Goal: Task Accomplishment & Management: Manage account settings

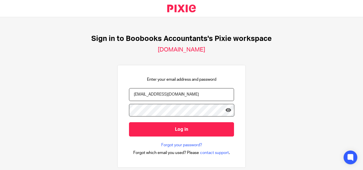
type input "muqaddar@boobooks.com"
click at [227, 110] on icon at bounding box center [229, 110] width 6 height 6
click at [129, 122] on input "Log in" at bounding box center [181, 129] width 105 height 14
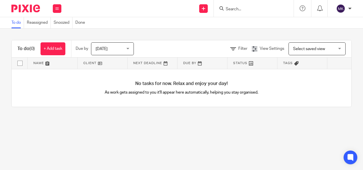
click at [101, 67] on link at bounding box center [103, 62] width 50 height 11
click at [43, 67] on link at bounding box center [53, 62] width 50 height 11
click at [41, 20] on link "Reassigned" at bounding box center [39, 22] width 24 height 11
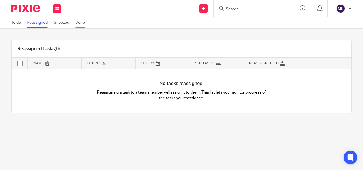
click at [79, 26] on link "Done" at bounding box center [81, 22] width 13 height 11
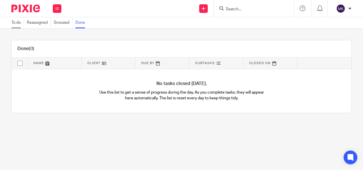
click at [19, 25] on link "To do" at bounding box center [17, 22] width 13 height 11
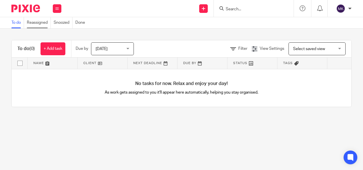
click at [40, 24] on link "Reassigned" at bounding box center [39, 22] width 24 height 11
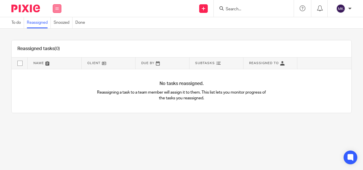
click at [57, 11] on button at bounding box center [57, 8] width 9 height 9
click at [53, 53] on link "Team" at bounding box center [53, 52] width 9 height 4
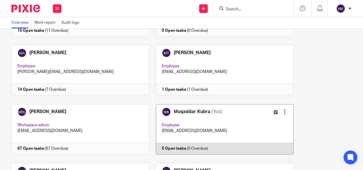
scroll to position [143, 0]
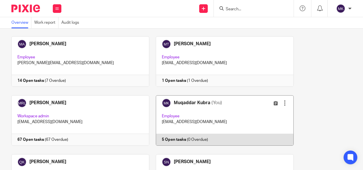
click at [205, 111] on link at bounding box center [221, 120] width 144 height 50
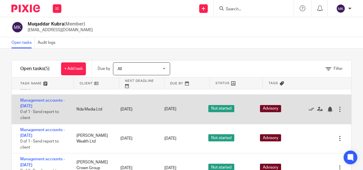
click at [213, 107] on span "Not started" at bounding box center [221, 108] width 26 height 7
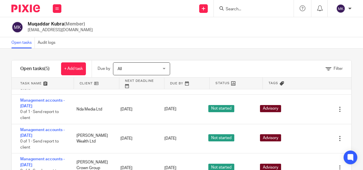
click at [222, 82] on span "Status" at bounding box center [223, 83] width 14 height 5
click at [239, 83] on div "Status" at bounding box center [236, 82] width 53 height 11
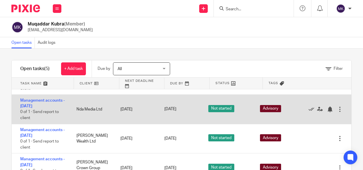
click at [215, 105] on span "Not started" at bounding box center [221, 108] width 26 height 7
click at [329, 105] on div "Edit task Delete" at bounding box center [329, 109] width 46 height 29
click at [327, 105] on div "Edit task Delete" at bounding box center [329, 109] width 46 height 29
click at [337, 106] on div at bounding box center [340, 109] width 6 height 6
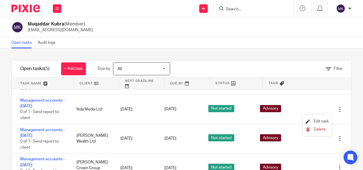
click at [319, 121] on span "Edit task" at bounding box center [321, 121] width 15 height 4
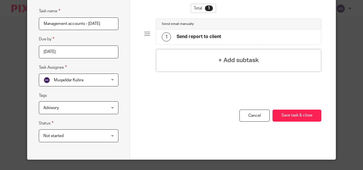
scroll to position [37, 0]
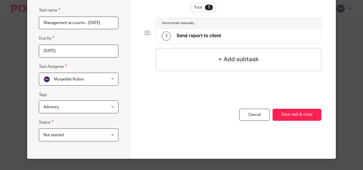
click at [102, 133] on div "Not started Not started" at bounding box center [79, 134] width 80 height 13
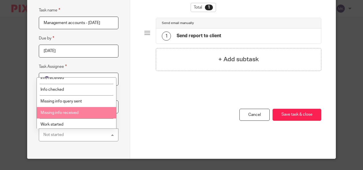
scroll to position [57, 0]
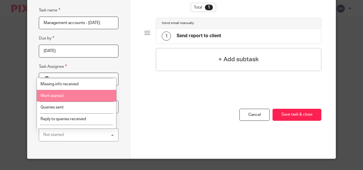
click at [69, 95] on li "Work started" at bounding box center [76, 96] width 79 height 12
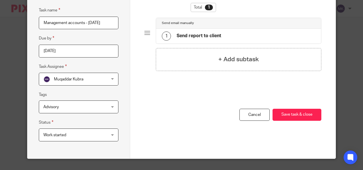
click at [108, 136] on div "Work started Work started" at bounding box center [79, 134] width 80 height 13
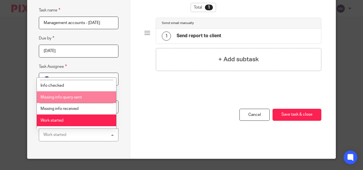
scroll to position [66, 0]
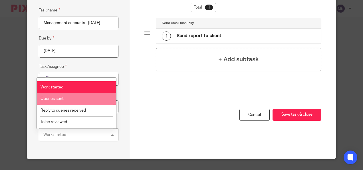
click at [72, 98] on li "Queries sent" at bounding box center [76, 99] width 79 height 12
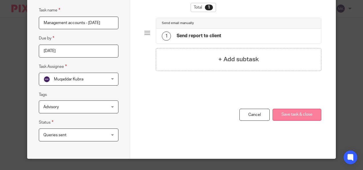
click at [283, 113] on button "Save task & close" at bounding box center [297, 114] width 49 height 12
click at [299, 114] on button "Save task & close" at bounding box center [297, 114] width 49 height 12
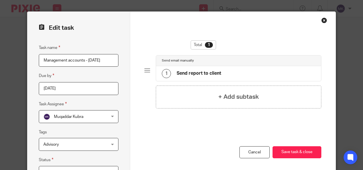
click at [316, 21] on div "Total 1 Send email manually 1 Send report to client + Add subtask You have unsa…" at bounding box center [232, 104] width 205 height 184
click at [322, 21] on div "Close this dialog window" at bounding box center [324, 20] width 6 height 6
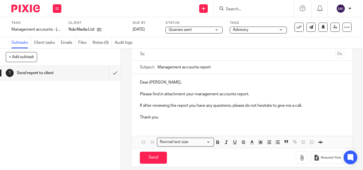
scroll to position [47, 0]
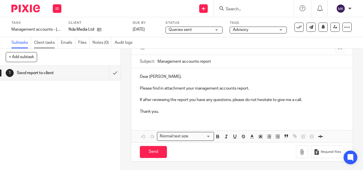
click at [44, 45] on link "Client tasks" at bounding box center [46, 42] width 24 height 11
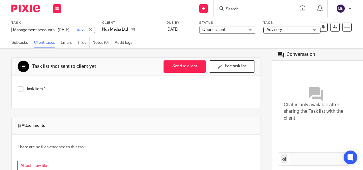
click at [30, 27] on div "Management accounts - August 2025 Save Management accounts - August 2025" at bounding box center [53, 30] width 84 height 7
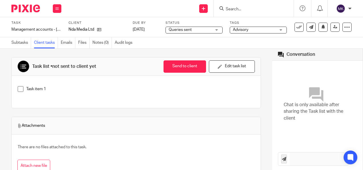
click at [92, 59] on div "Task list • not sent to client yet Send to client Send to client Ask client to …" at bounding box center [136, 66] width 249 height 18
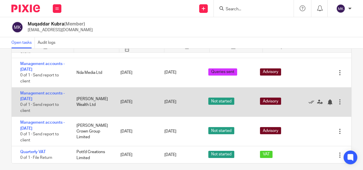
scroll to position [41, 0]
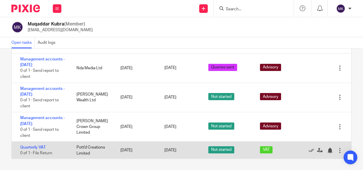
click at [212, 148] on span "Not started" at bounding box center [221, 149] width 26 height 7
click at [212, 147] on span "Not started" at bounding box center [221, 149] width 26 height 7
click at [337, 149] on div at bounding box center [340, 150] width 6 height 6
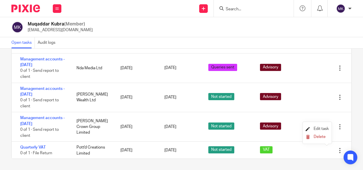
click at [317, 130] on span "Edit task" at bounding box center [321, 128] width 15 height 4
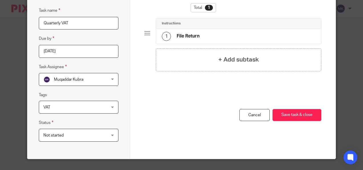
scroll to position [37, 0]
click at [119, 134] on div "Edit task Task name Quarterly VAT Due by 2025-08-30 Task Assignee Muqaddar Kubr…" at bounding box center [78, 66] width 103 height 184
click at [107, 134] on div "Not started Not started" at bounding box center [79, 134] width 80 height 13
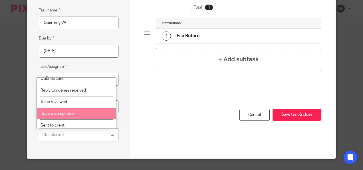
scroll to position [114, 0]
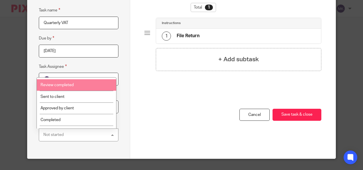
click at [81, 87] on li "Review completed" at bounding box center [76, 85] width 79 height 12
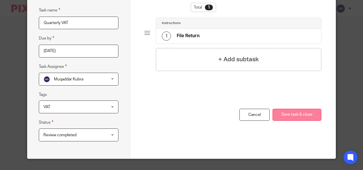
click at [292, 111] on button "Save task & close" at bounding box center [297, 114] width 49 height 12
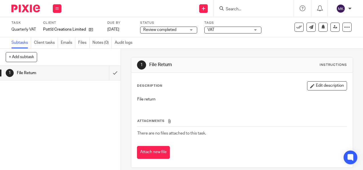
click at [36, 7] on img at bounding box center [25, 9] width 29 height 8
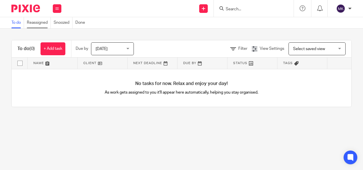
click at [35, 22] on link "Reassigned" at bounding box center [39, 22] width 24 height 11
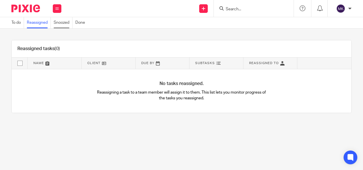
click at [60, 21] on link "Snoozed" at bounding box center [63, 22] width 19 height 11
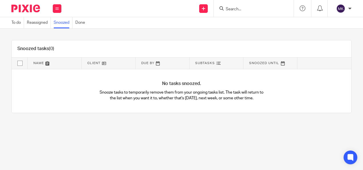
click at [83, 20] on link "Done" at bounding box center [81, 22] width 13 height 11
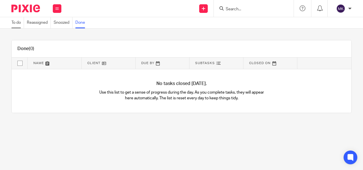
click at [19, 23] on link "To do" at bounding box center [17, 22] width 13 height 11
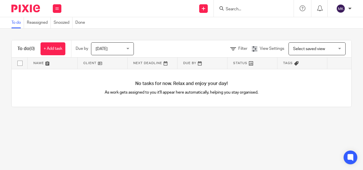
click at [47, 66] on link at bounding box center [53, 62] width 50 height 11
click at [108, 48] on span "Today" at bounding box center [111, 49] width 30 height 12
click at [185, 118] on div "To do (0) + Add task Due by Today Today Today Tomorrow This week Next week This…" at bounding box center [181, 74] width 363 height 90
click at [306, 49] on span "Select saved view" at bounding box center [309, 49] width 32 height 4
click at [288, 128] on main "To do Reassigned Snoozed Done To do (0) + Add task Due by Today Today Today Tom…" at bounding box center [181, 85] width 363 height 170
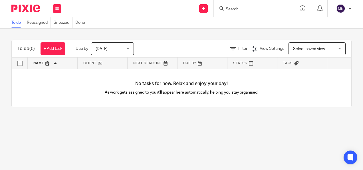
click at [162, 129] on main "To do Reassigned Snoozed Done To do (0) + Add task Due by Today Today Today Tom…" at bounding box center [181, 85] width 363 height 170
click at [62, 18] on link "Snoozed" at bounding box center [63, 22] width 19 height 11
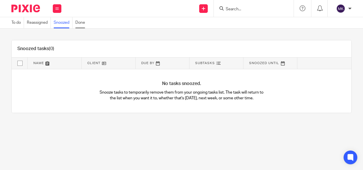
click at [85, 20] on link "Done" at bounding box center [81, 22] width 13 height 11
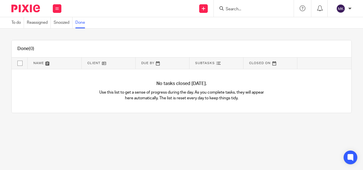
click at [228, 9] on input "Search" at bounding box center [250, 9] width 51 height 5
drag, startPoint x: 218, startPoint y: 39, endPoint x: 202, endPoint y: 37, distance: 15.3
click at [218, 39] on div "Done (0) Name Client Due By Subtasks Closed On No tasks closed [DATE]. Use this…" at bounding box center [181, 77] width 363 height 96
click at [56, 6] on button at bounding box center [57, 8] width 9 height 9
click at [107, 35] on div "Done (0) Name Client Due By Subtasks Closed On No tasks closed [DATE]. Use this…" at bounding box center [181, 77] width 363 height 96
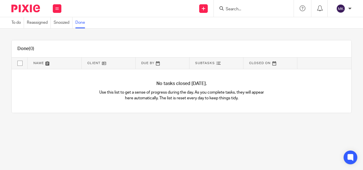
click at [235, 2] on div at bounding box center [254, 8] width 80 height 17
click at [231, 8] on input "Search" at bounding box center [250, 9] width 51 height 5
click at [279, 34] on div "Done (0) Name Client Due By Subtasks Closed On No tasks closed [DATE]. Use this…" at bounding box center [181, 77] width 363 height 96
click at [65, 22] on link "Snoozed" at bounding box center [63, 22] width 19 height 11
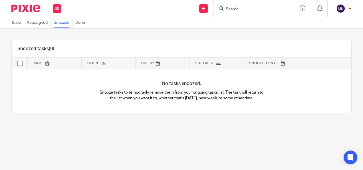
click at [221, 8] on icon at bounding box center [222, 8] width 4 height 4
click at [345, 8] on img at bounding box center [340, 8] width 9 height 9
click at [333, 23] on span "My profile" at bounding box center [328, 23] width 18 height 4
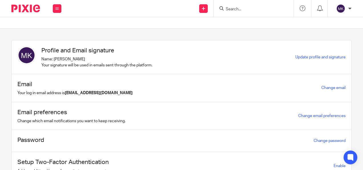
click at [58, 13] on div "Work Email Clients Team Reports Settings" at bounding box center [57, 8] width 20 height 17
click at [59, 50] on li "Team" at bounding box center [57, 52] width 16 height 8
click at [54, 52] on link "Team" at bounding box center [53, 52] width 9 height 4
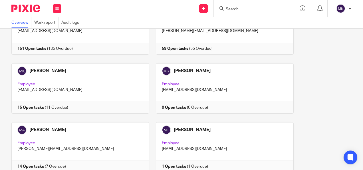
scroll to position [143, 0]
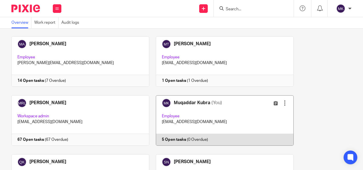
click at [206, 104] on link at bounding box center [221, 120] width 144 height 50
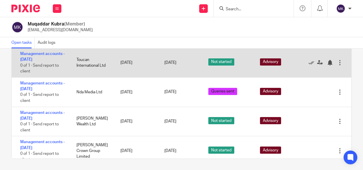
click at [337, 61] on div at bounding box center [340, 63] width 6 height 6
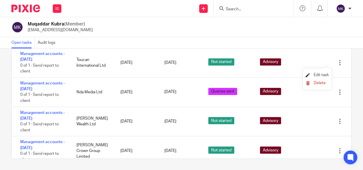
click at [314, 73] on span "Edit task" at bounding box center [321, 75] width 15 height 4
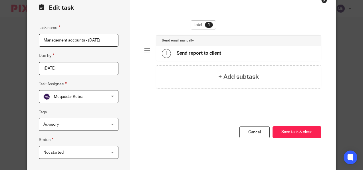
scroll to position [37, 0]
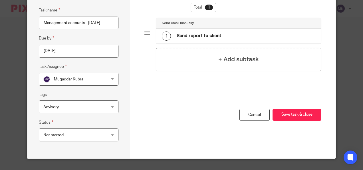
click at [107, 132] on div "Not started Not started" at bounding box center [79, 134] width 80 height 13
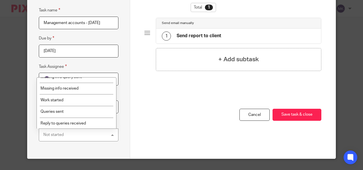
scroll to position [57, 0]
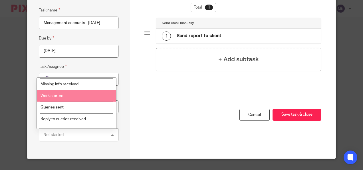
click at [87, 95] on li "Work started" at bounding box center [76, 96] width 79 height 12
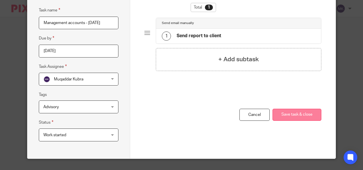
click at [286, 116] on button "Save task & close" at bounding box center [297, 114] width 49 height 12
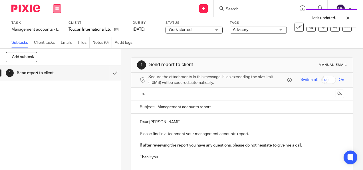
click at [57, 6] on button at bounding box center [57, 8] width 9 height 9
click at [55, 53] on link "Team" at bounding box center [53, 52] width 9 height 4
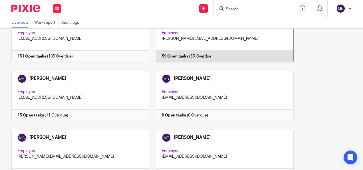
scroll to position [143, 0]
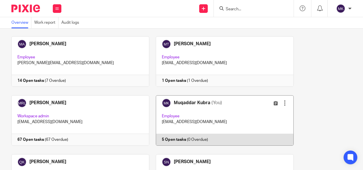
click at [282, 100] on div at bounding box center [285, 103] width 6 height 6
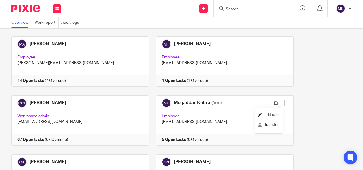
click at [264, 116] on span "Edit user" at bounding box center [272, 114] width 16 height 4
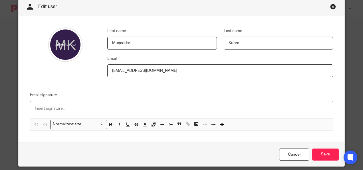
scroll to position [21, 0]
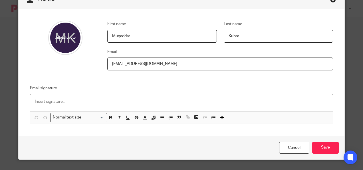
click at [160, 39] on input "Muqaddar" at bounding box center [162, 36] width 110 height 13
type input "Muqaddar Fatima"
click at [321, 154] on div "Cancel Save" at bounding box center [182, 147] width 326 height 24
click at [329, 149] on input "Save" at bounding box center [325, 147] width 27 height 12
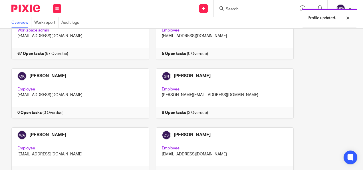
scroll to position [171, 0]
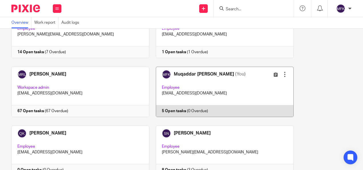
click at [282, 74] on div at bounding box center [285, 74] width 6 height 6
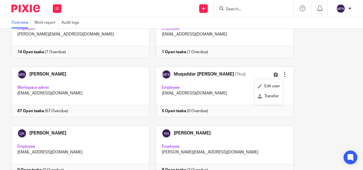
click at [311, 86] on div "[PERSON_NAME] Employee [EMAIL_ADDRESS][DOMAIN_NAME] 151 Open tasks (135 Overdue…" at bounding box center [178, 66] width 347 height 353
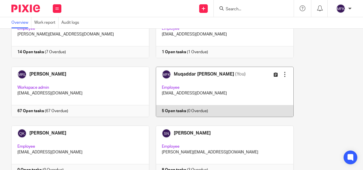
click at [274, 74] on icon at bounding box center [276, 74] width 4 height 4
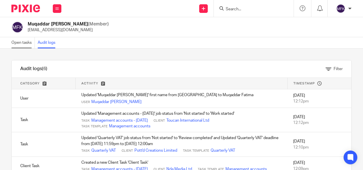
click at [20, 46] on link "Open tasks" at bounding box center [22, 42] width 23 height 11
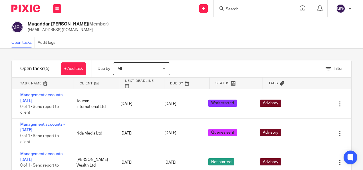
click at [164, 68] on div "All All" at bounding box center [141, 68] width 57 height 13
click at [227, 57] on div "Filter tasks Only show tasks matching all of these conditions 1 Client name Is …" at bounding box center [181, 109] width 363 height 121
click at [326, 69] on link "Filter" at bounding box center [334, 69] width 17 height 4
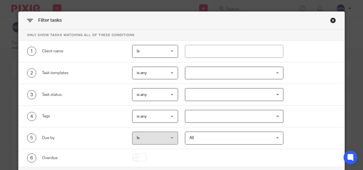
click at [332, 20] on div "Close this dialog window" at bounding box center [333, 20] width 6 height 6
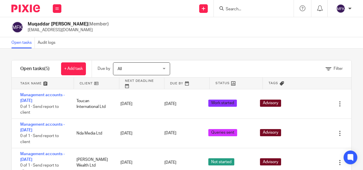
click at [95, 50] on div "Filter tasks Only show tasks matching all of these conditions 1 Client name Is …" at bounding box center [181, 109] width 363 height 121
click at [57, 8] on icon at bounding box center [56, 8] width 3 height 3
click at [101, 58] on div "Filter tasks Only show tasks matching all of these conditions 1 Client name Is …" at bounding box center [181, 109] width 363 height 121
